Goal: Task Accomplishment & Management: Use online tool/utility

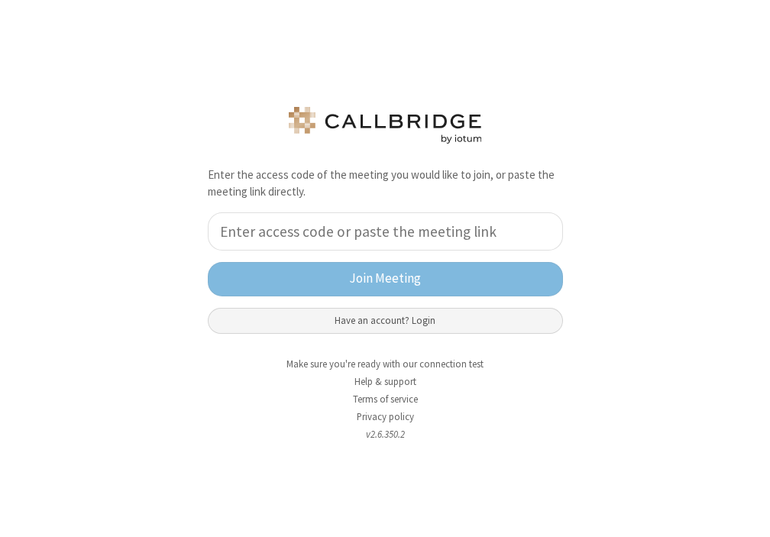
click at [405, 329] on button "Have an account? Login" at bounding box center [385, 321] width 355 height 26
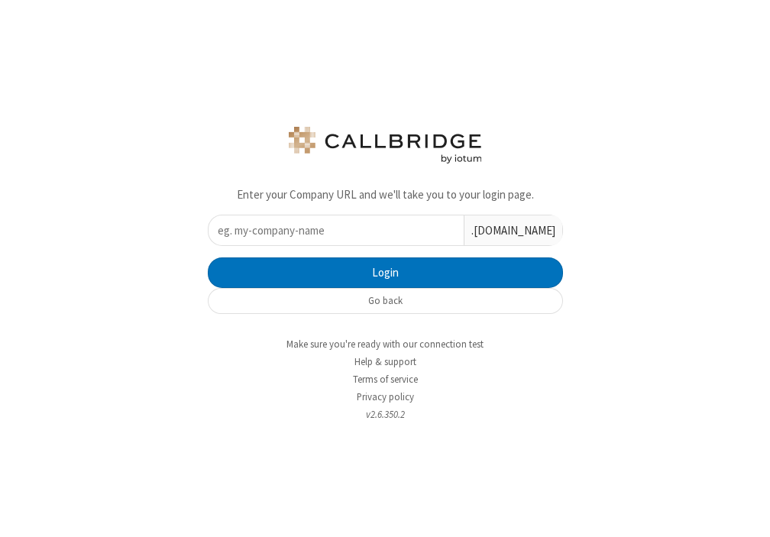
click at [358, 232] on input "text" at bounding box center [336, 230] width 255 height 30
type input "iotum"
click at [208, 257] on button "Login" at bounding box center [385, 272] width 355 height 31
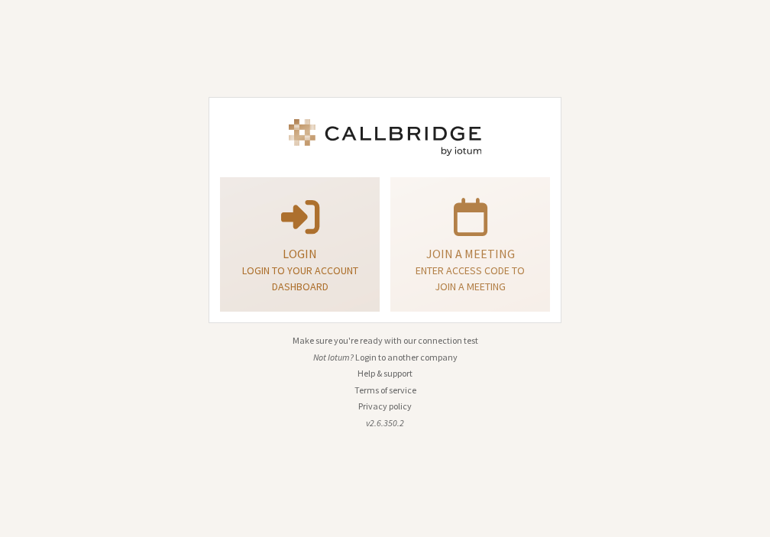
click at [326, 228] on p at bounding box center [299, 215] width 121 height 43
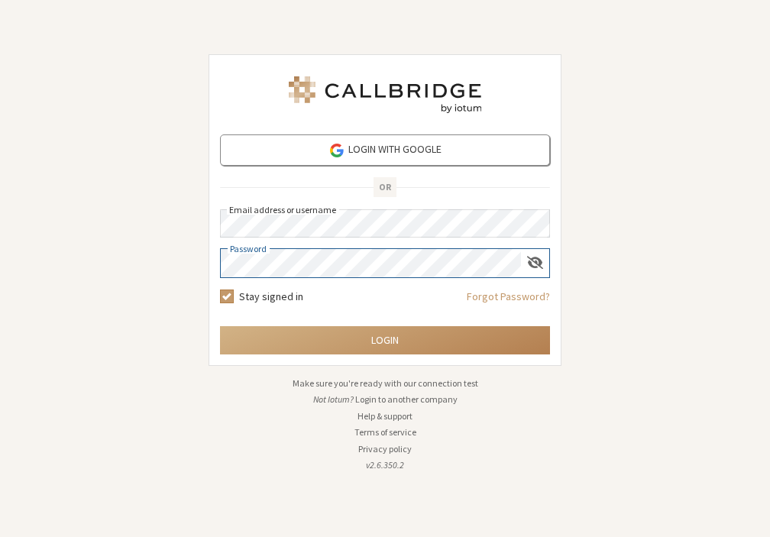
click at [220, 326] on button "Login" at bounding box center [385, 340] width 330 height 28
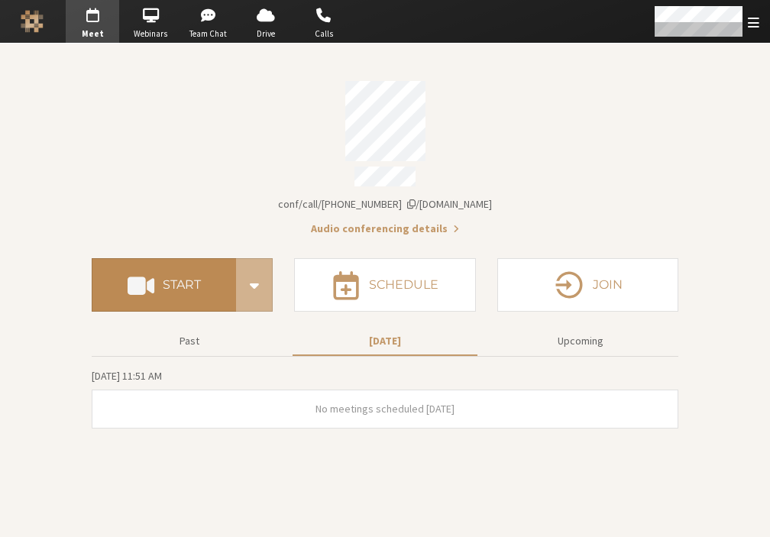
click at [182, 279] on h4 "Start" at bounding box center [182, 285] width 38 height 12
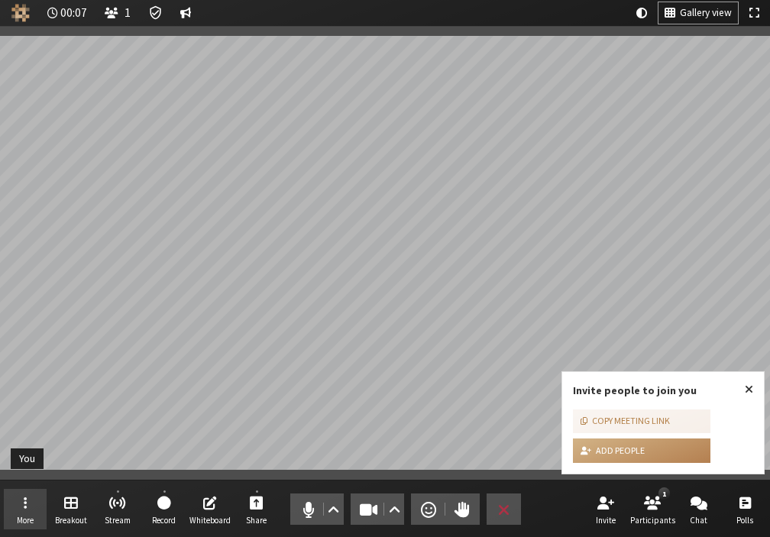
click at [31, 495] on button "More" at bounding box center [25, 509] width 43 height 41
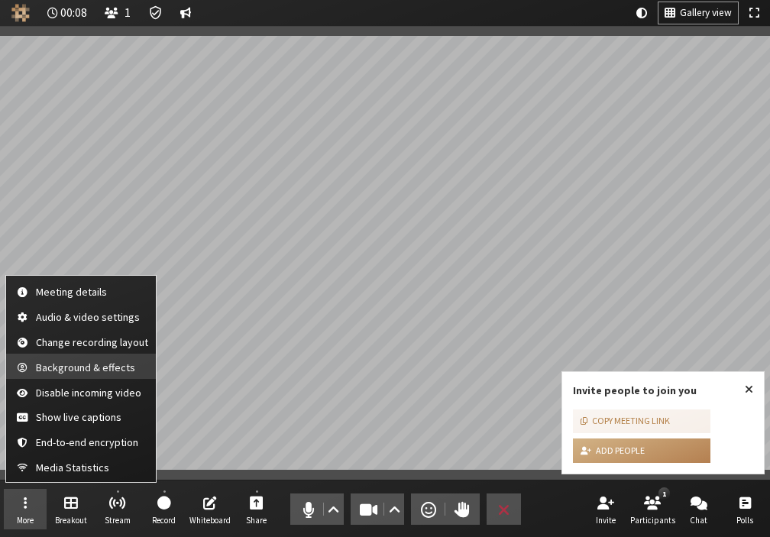
click at [86, 375] on button "Background & effects" at bounding box center [81, 366] width 150 height 25
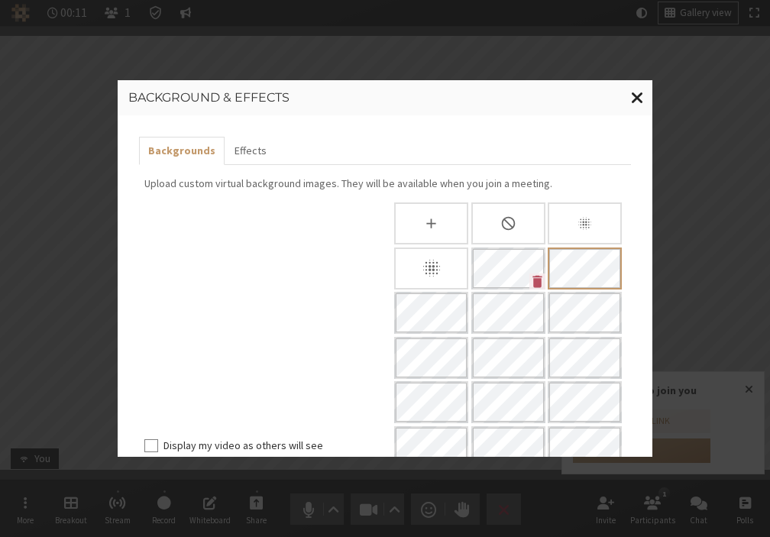
click at [638, 101] on span "Close modal" at bounding box center [637, 97] width 13 height 19
